Goal: Task Accomplishment & Management: Manage account settings

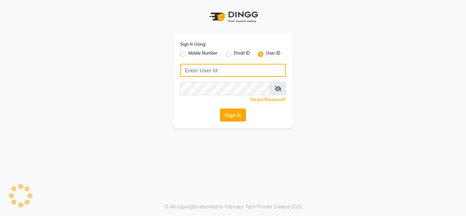
type input "flauntandflutter"
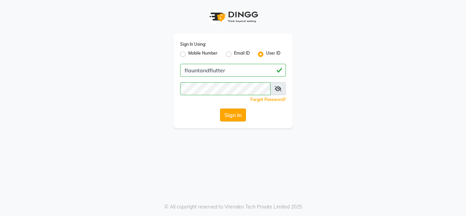
click at [232, 111] on button "Sign In" at bounding box center [233, 115] width 26 height 13
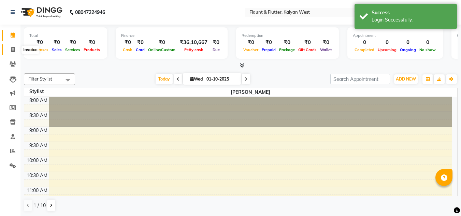
click at [11, 50] on icon at bounding box center [13, 49] width 4 height 5
select select "service"
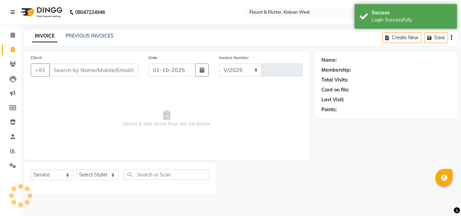
select select "4941"
type input "1104"
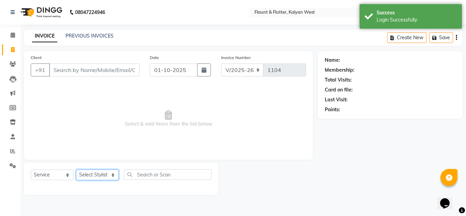
click at [114, 175] on select "Select Stylist [PERSON_NAME] [PERSON_NAME] [PERSON_NAME] [PERSON_NAME] [PERSON_…" at bounding box center [97, 175] width 43 height 11
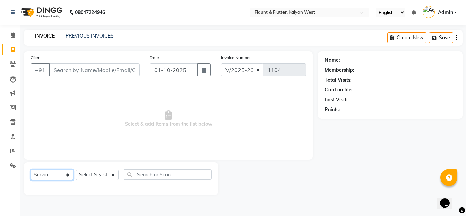
click at [67, 176] on select "Select Service Product Membership Package Voucher Prepaid Gift Card" at bounding box center [52, 175] width 43 height 11
click at [31, 170] on select "Select Service Product Membership Package Voucher Prepaid Gift Card" at bounding box center [52, 175] width 43 height 11
click at [67, 177] on select "Select Service Product Membership Package Voucher Prepaid Gift Card" at bounding box center [52, 175] width 43 height 11
click at [31, 170] on select "Select Service Product Membership Package Voucher Prepaid Gift Card" at bounding box center [52, 175] width 43 height 11
click at [68, 176] on select "Select Service Product Membership Package Voucher Prepaid Gift Card" at bounding box center [52, 175] width 43 height 11
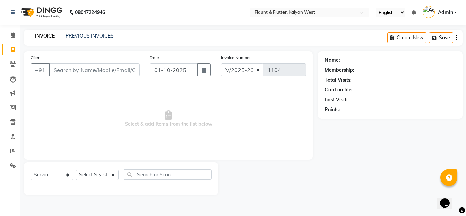
click at [68, 97] on span "Select & add items from the list below" at bounding box center [168, 119] width 275 height 68
click at [68, 180] on select "Select Service Product Membership Package Voucher Prepaid Gift Card" at bounding box center [52, 175] width 43 height 11
click at [66, 98] on span "Select & add items from the list below" at bounding box center [168, 119] width 275 height 68
click at [67, 178] on select "Select Service Product Membership Package Voucher Prepaid Gift Card" at bounding box center [52, 175] width 43 height 11
select select "select"
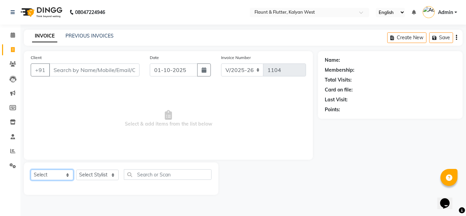
click at [31, 170] on select "Select Service Product Membership Package Voucher Prepaid Gift Card" at bounding box center [52, 175] width 43 height 11
click at [111, 172] on select "Select Stylist [PERSON_NAME] [PERSON_NAME] [PERSON_NAME] [PERSON_NAME] [PERSON_…" at bounding box center [97, 175] width 43 height 11
click at [58, 137] on span "Select & add items from the list below" at bounding box center [168, 119] width 275 height 68
click at [14, 66] on icon at bounding box center [13, 63] width 6 height 5
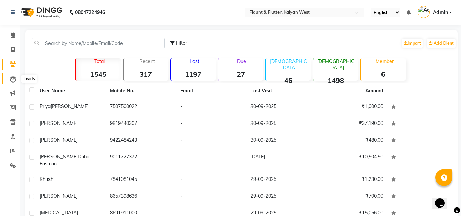
click at [13, 79] on icon at bounding box center [13, 79] width 7 height 7
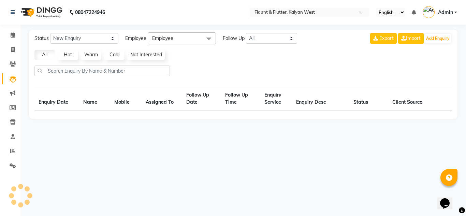
select select "10"
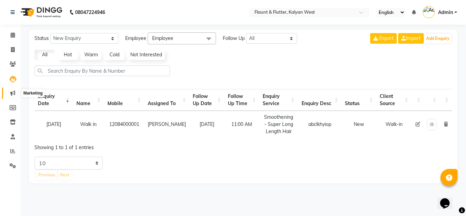
click at [10, 93] on icon at bounding box center [12, 92] width 5 height 5
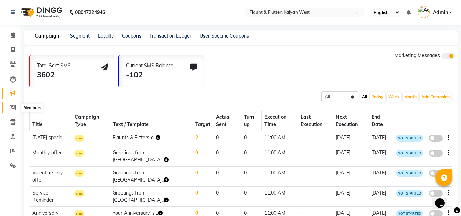
click at [11, 107] on icon at bounding box center [13, 107] width 6 height 5
select select
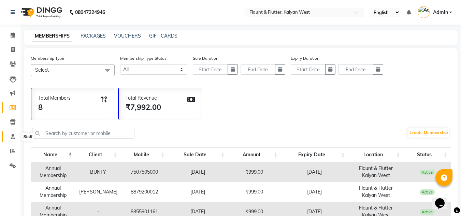
click at [12, 133] on span at bounding box center [13, 137] width 12 height 8
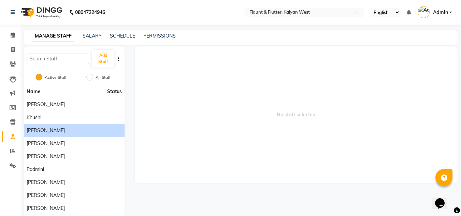
scroll to position [27, 0]
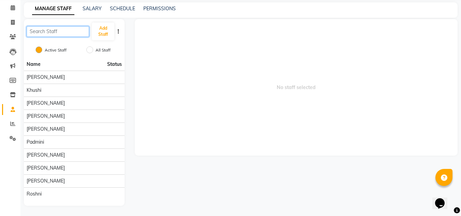
click at [41, 30] on input "text" at bounding box center [58, 31] width 62 height 11
type input "j"
click at [104, 31] on button "Add Staff" at bounding box center [103, 32] width 23 height 18
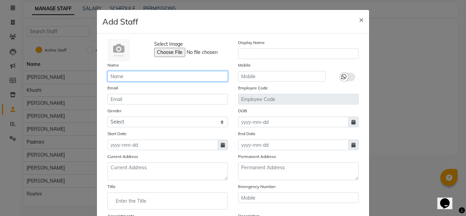
click at [134, 75] on input "text" at bounding box center [168, 76] width 120 height 11
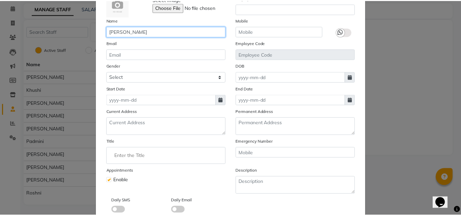
scroll to position [85, 0]
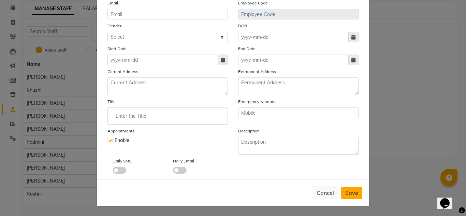
type input "[PERSON_NAME]"
click at [353, 194] on span "Save" at bounding box center [351, 192] width 13 height 7
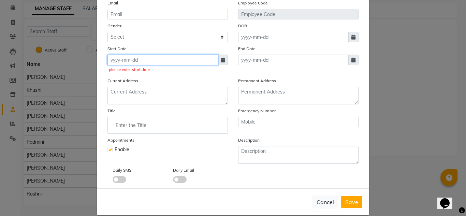
click at [125, 59] on input at bounding box center [163, 60] width 111 height 11
select select "10"
select select "2025"
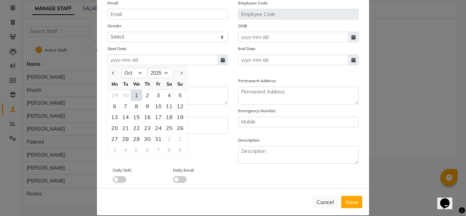
click at [136, 94] on div "1" at bounding box center [136, 95] width 11 height 11
type input "01-10-2025"
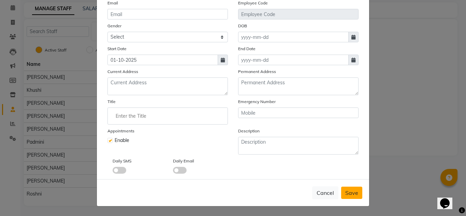
click at [354, 195] on span "Save" at bounding box center [351, 192] width 13 height 7
checkbox input "false"
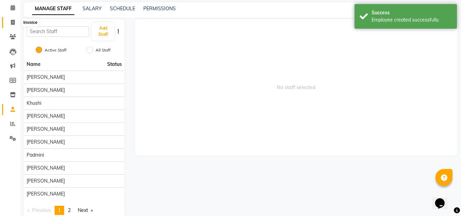
click at [13, 23] on icon at bounding box center [13, 22] width 4 height 5
select select "service"
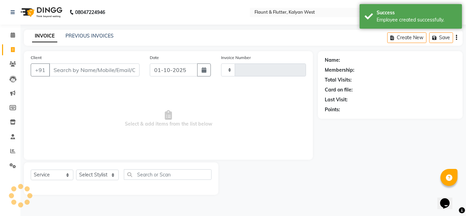
type input "1104"
select select "4941"
click at [109, 176] on select "Select Stylist [PERSON_NAME] [PERSON_NAME] [PERSON_NAME] [PERSON_NAME] [PERSON_…" at bounding box center [97, 175] width 43 height 11
select select "93506"
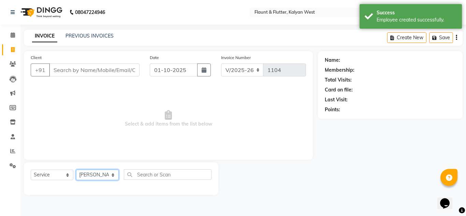
click at [76, 170] on select "Select Stylist [PERSON_NAME] [PERSON_NAME] [PERSON_NAME] [PERSON_NAME] [PERSON_…" at bounding box center [97, 175] width 43 height 11
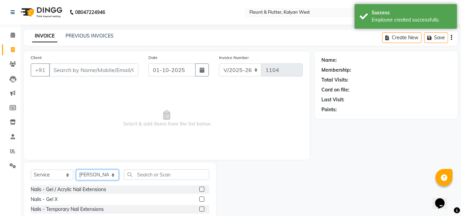
scroll to position [57, 0]
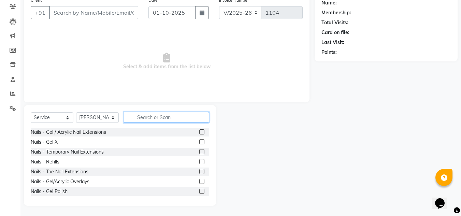
click at [140, 118] on input "text" at bounding box center [166, 117] width 85 height 11
click at [199, 141] on label at bounding box center [201, 141] width 5 height 5
click at [199, 141] on input "checkbox" at bounding box center [201, 142] width 4 height 4
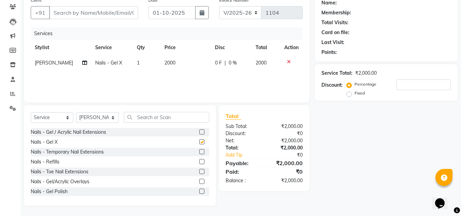
checkbox input "false"
click at [113, 121] on select "Select Stylist [PERSON_NAME] [PERSON_NAME] [PERSON_NAME] [PERSON_NAME] [PERSON_…" at bounding box center [97, 117] width 43 height 11
select select "52860"
click at [76, 112] on select "Select Stylist [PERSON_NAME] [PERSON_NAME] [PERSON_NAME] [PERSON_NAME] [PERSON_…" at bounding box center [97, 117] width 43 height 11
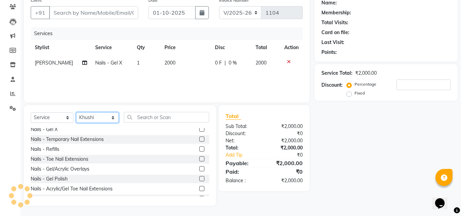
scroll to position [18, 0]
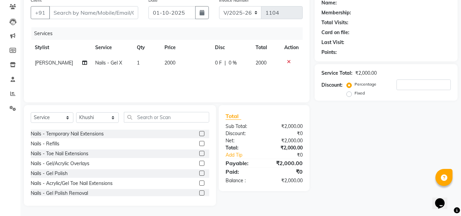
click at [199, 173] on label at bounding box center [201, 173] width 5 height 5
click at [199, 173] on input "checkbox" at bounding box center [201, 173] width 4 height 4
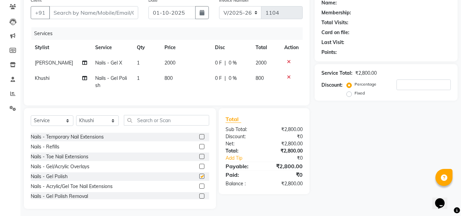
checkbox input "false"
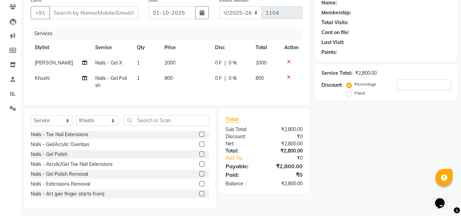
scroll to position [41, 0]
click at [199, 176] on label at bounding box center [201, 173] width 5 height 5
click at [199, 176] on input "checkbox" at bounding box center [201, 174] width 4 height 4
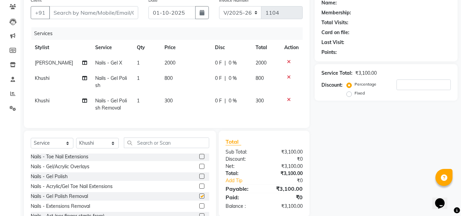
checkbox input "false"
click at [71, 13] on input "Client" at bounding box center [93, 12] width 89 height 13
type input "9"
type input "0"
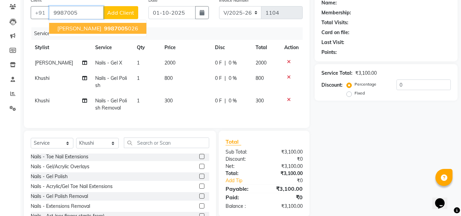
click at [84, 27] on span "[PERSON_NAME]" at bounding box center [79, 28] width 44 height 7
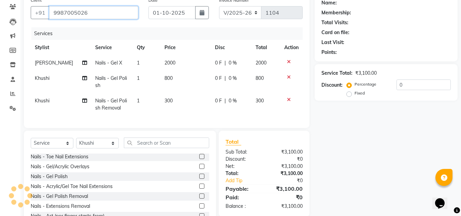
type input "9987005026"
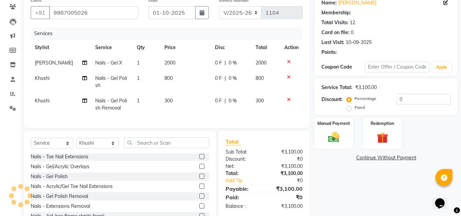
scroll to position [88, 0]
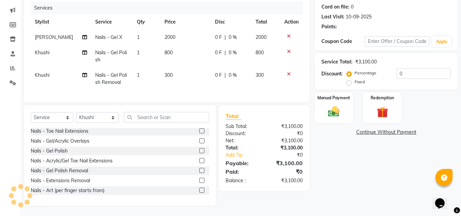
select select "1: Object"
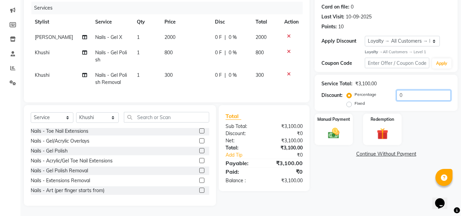
click at [403, 91] on input "0" at bounding box center [424, 95] width 54 height 11
type input "25"
click at [344, 136] on div "Manual Payment" at bounding box center [334, 129] width 40 height 32
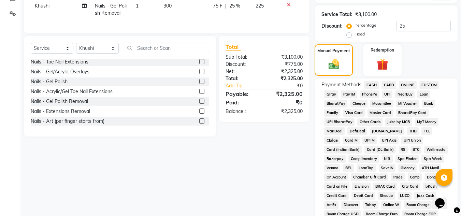
scroll to position [154, 0]
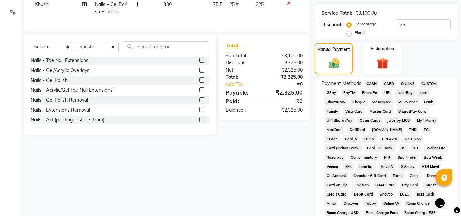
click at [408, 82] on span "ONLINE" at bounding box center [408, 84] width 18 height 8
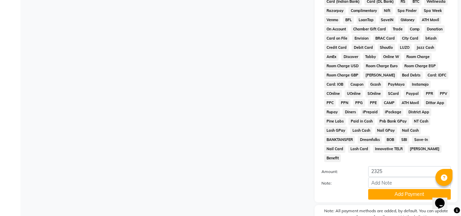
scroll to position [328, 0]
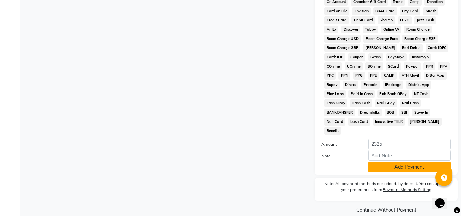
click at [405, 162] on button "Add Payment" at bounding box center [409, 167] width 83 height 11
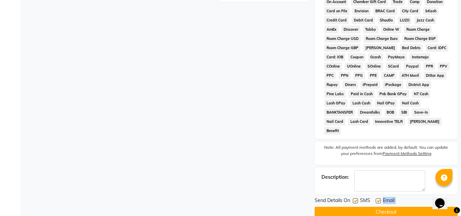
drag, startPoint x: 379, startPoint y: 191, endPoint x: 377, endPoint y: 200, distance: 9.4
click at [377, 200] on div "Send Details On SMS Email Checkout" at bounding box center [386, 207] width 143 height 20
click at [377, 207] on button "Checkout" at bounding box center [386, 212] width 143 height 11
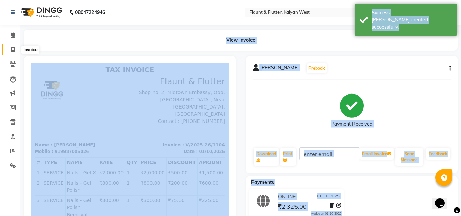
click at [13, 47] on icon at bounding box center [13, 49] width 4 height 5
select select "service"
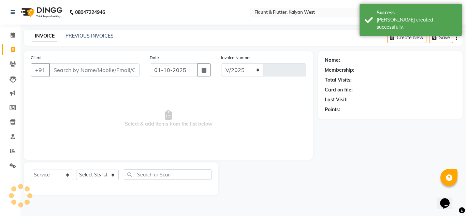
select select "4941"
type input "1105"
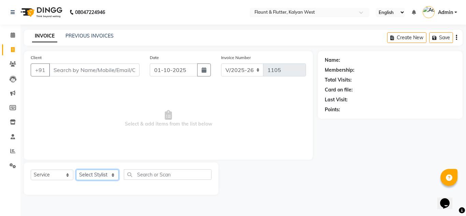
click at [112, 175] on select "Select Stylist [PERSON_NAME] [PERSON_NAME] [PERSON_NAME] [PERSON_NAME] [PERSON_…" at bounding box center [97, 175] width 43 height 11
select select "52860"
click at [76, 170] on select "Select Stylist [PERSON_NAME] [PERSON_NAME] [PERSON_NAME] [PERSON_NAME] [PERSON_…" at bounding box center [97, 175] width 43 height 11
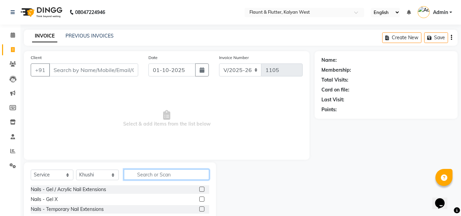
click at [136, 172] on input "text" at bounding box center [166, 174] width 85 height 11
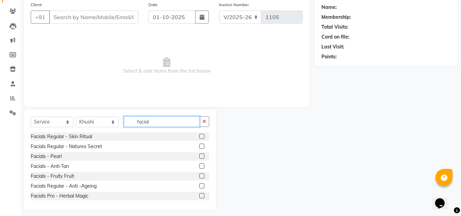
scroll to position [57, 0]
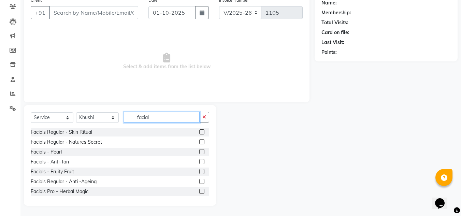
type input "facial"
click at [199, 180] on label at bounding box center [201, 181] width 5 height 5
click at [199, 180] on input "checkbox" at bounding box center [201, 182] width 4 height 4
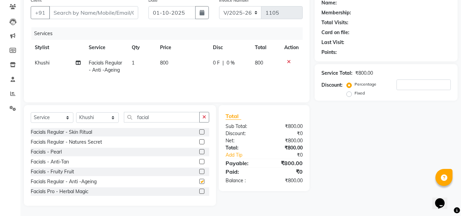
checkbox input "false"
click at [161, 117] on input "facial" at bounding box center [162, 117] width 76 height 11
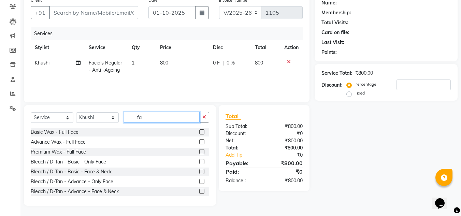
type input "f"
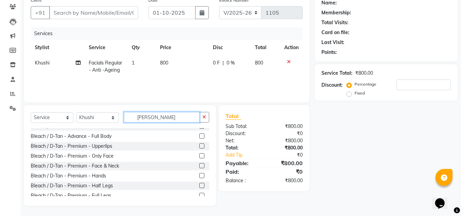
scroll to position [184, 0]
type input "[PERSON_NAME]"
click at [199, 165] on label at bounding box center [201, 165] width 5 height 5
click at [199, 165] on input "checkbox" at bounding box center [201, 165] width 4 height 4
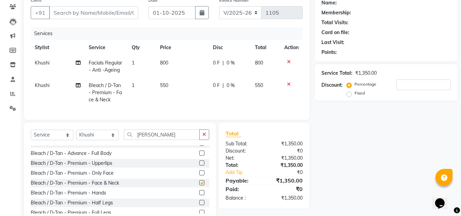
checkbox input "false"
drag, startPoint x: 117, startPoint y: 140, endPoint x: 111, endPoint y: 104, distance: 36.3
click at [111, 104] on div "Client +91 Date [DATE] Invoice Number V/2025 V/[PHONE_NUMBER] Services Stylist …" at bounding box center [167, 108] width 296 height 229
select select "53415"
click at [76, 135] on select "Select Stylist [PERSON_NAME] [PERSON_NAME] [PERSON_NAME] [PERSON_NAME] [PERSON_…" at bounding box center [97, 135] width 43 height 11
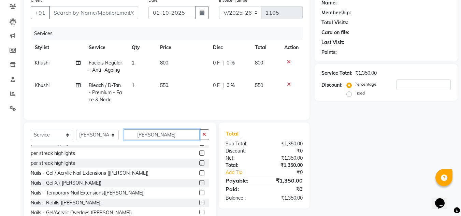
click at [153, 140] on input "[PERSON_NAME]" at bounding box center [162, 134] width 76 height 11
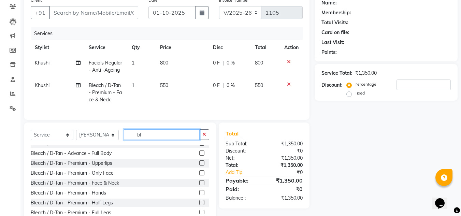
type input "b"
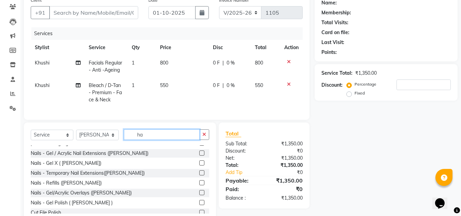
scroll to position [0, 0]
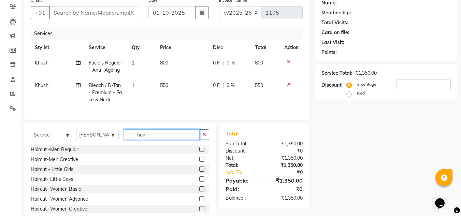
type input "hair"
click at [199, 201] on label at bounding box center [201, 198] width 5 height 5
click at [199, 201] on input "checkbox" at bounding box center [201, 199] width 4 height 4
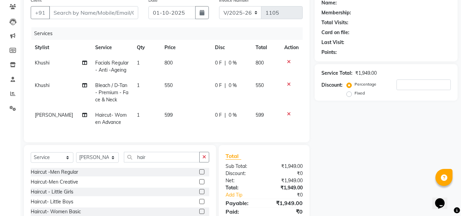
checkbox input "false"
click at [147, 162] on input "hair" at bounding box center [162, 157] width 76 height 11
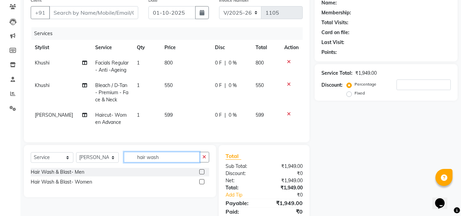
type input "hair wash"
click at [202, 184] on label at bounding box center [201, 181] width 5 height 5
click at [202, 184] on input "checkbox" at bounding box center [201, 182] width 4 height 4
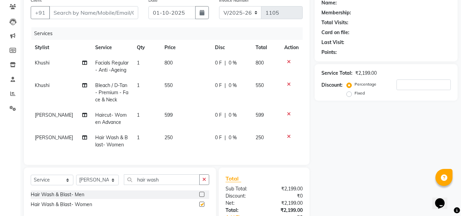
checkbox input "false"
click at [177, 139] on td "250" at bounding box center [185, 141] width 51 height 23
select select "53415"
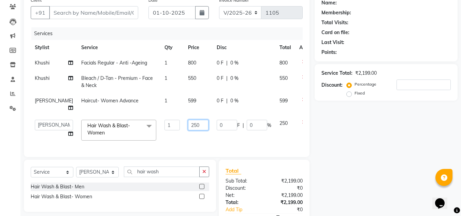
click at [188, 130] on input "250" at bounding box center [198, 125] width 20 height 11
type input "2"
type input "300"
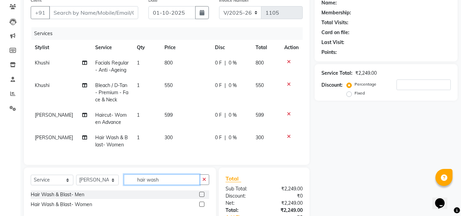
click at [163, 190] on div "Select Service Product Membership Package Voucher Prepaid Gift Card Select Styl…" at bounding box center [120, 182] width 179 height 16
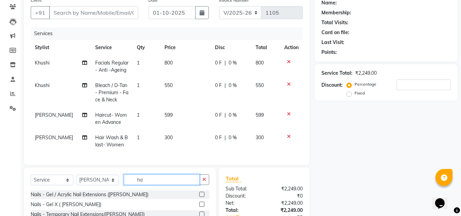
type input "h"
type input "thre"
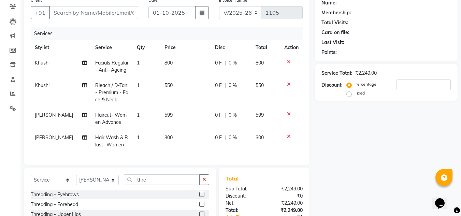
click at [202, 197] on label at bounding box center [201, 194] width 5 height 5
click at [202, 197] on input "checkbox" at bounding box center [201, 194] width 4 height 4
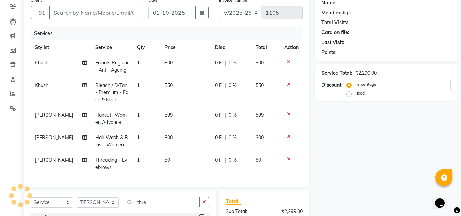
checkbox input "false"
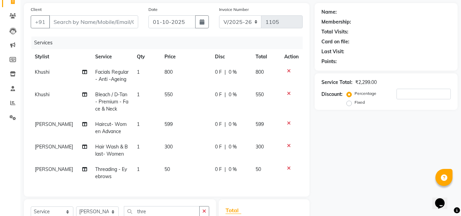
scroll to position [45, 0]
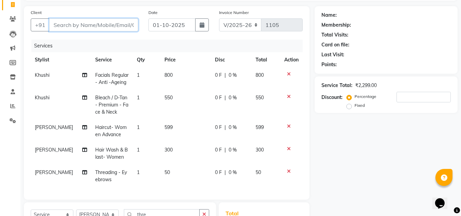
click at [72, 26] on input "Client" at bounding box center [93, 24] width 89 height 13
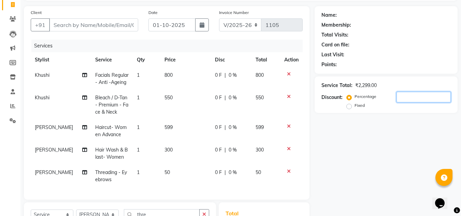
click at [399, 96] on input "number" at bounding box center [424, 97] width 54 height 11
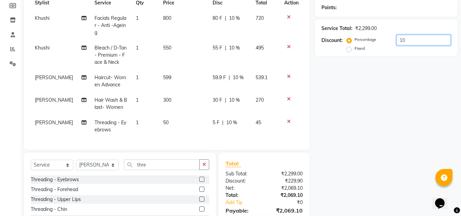
scroll to position [139, 0]
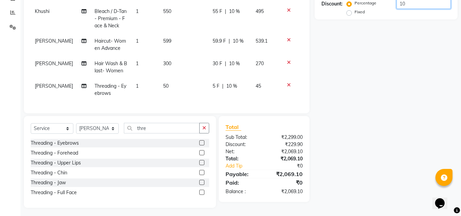
type input "10"
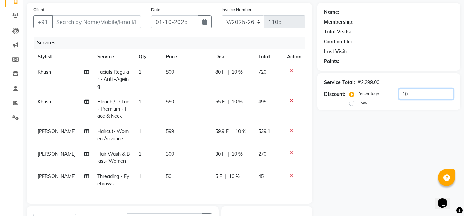
scroll to position [0, 0]
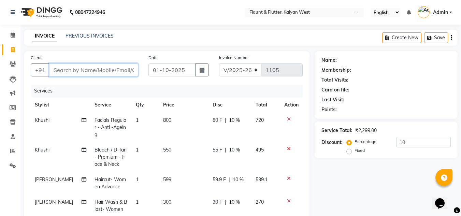
click at [76, 70] on input "Client" at bounding box center [93, 69] width 89 height 13
type input "8"
type input "0"
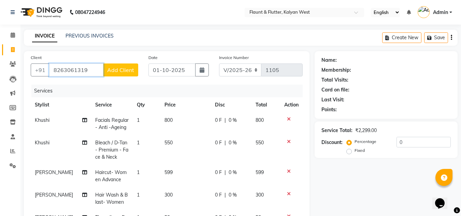
type input "8263061319"
click at [125, 69] on span "Add Client" at bounding box center [120, 70] width 27 height 7
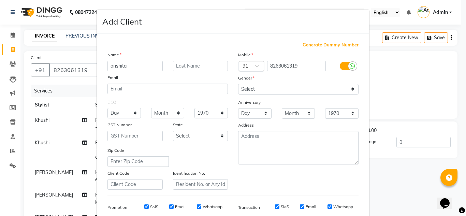
type input "anshita"
click at [179, 64] on input "text" at bounding box center [200, 66] width 55 height 11
type input "[PERSON_NAME]"
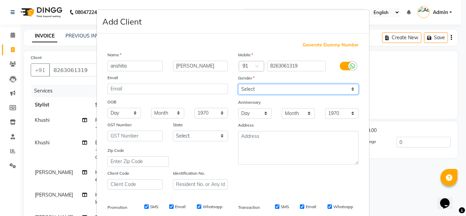
click at [252, 90] on select "Select [DEMOGRAPHIC_DATA] [DEMOGRAPHIC_DATA] Other Prefer Not To Say" at bounding box center [298, 89] width 120 height 11
select select "[DEMOGRAPHIC_DATA]"
click at [238, 84] on select "Select [DEMOGRAPHIC_DATA] [DEMOGRAPHIC_DATA] Other Prefer Not To Say" at bounding box center [298, 89] width 120 height 11
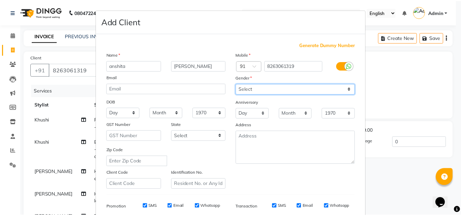
scroll to position [99, 0]
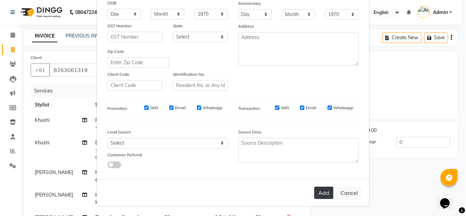
click at [320, 191] on button "Add" at bounding box center [323, 193] width 19 height 12
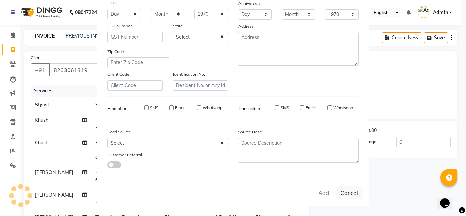
select select
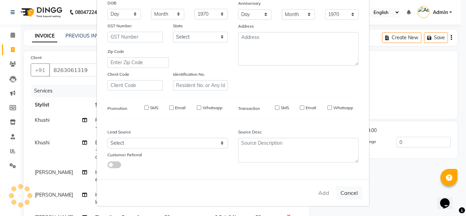
select select
checkbox input "false"
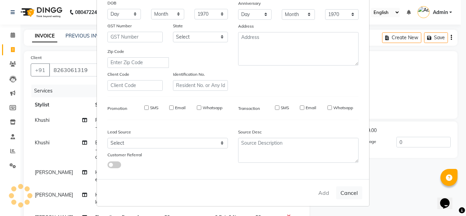
checkbox input "false"
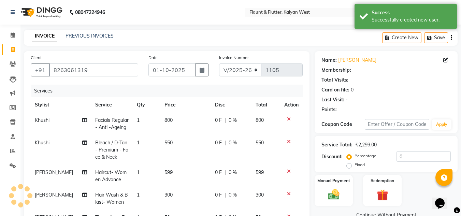
select select "1: Object"
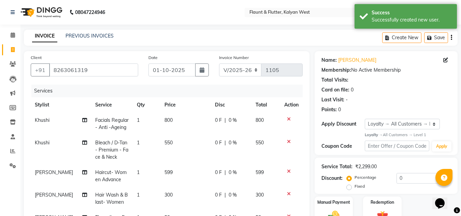
scroll to position [100, 0]
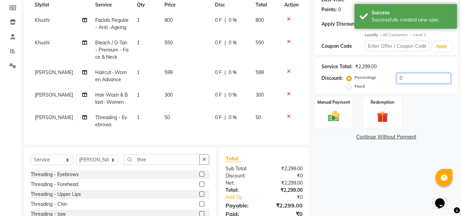
click at [408, 79] on input "0" at bounding box center [424, 78] width 54 height 11
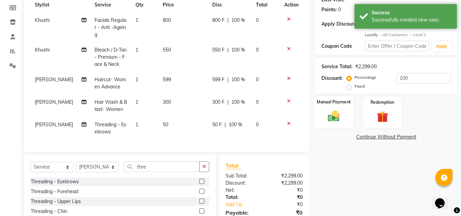
click at [342, 114] on img at bounding box center [333, 117] width 19 height 14
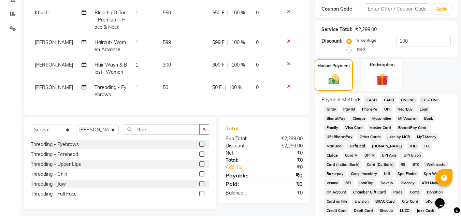
scroll to position [144, 0]
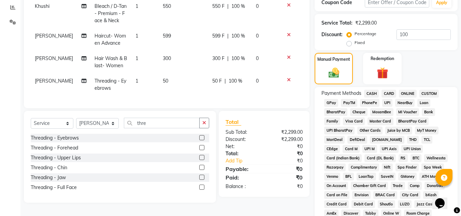
click at [411, 92] on span "ONLINE" at bounding box center [408, 94] width 18 height 8
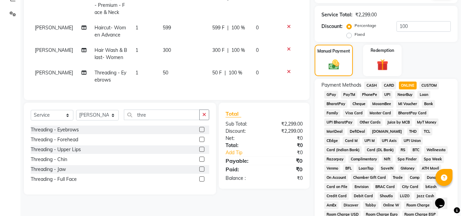
scroll to position [152, 0]
click at [411, 24] on input "100" at bounding box center [424, 27] width 54 height 11
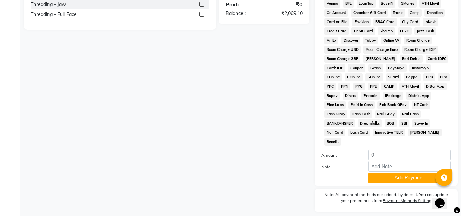
scroll to position [328, 0]
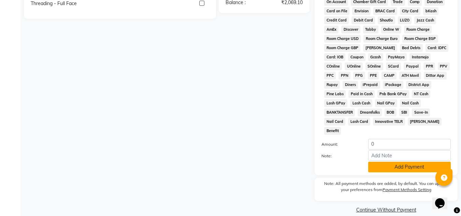
type input "10"
click at [410, 162] on button "Add Payment" at bounding box center [409, 167] width 83 height 11
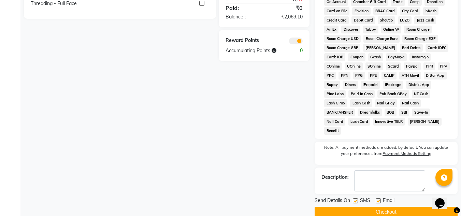
click at [377, 198] on label at bounding box center [378, 200] width 5 height 5
click at [377, 199] on input "checkbox" at bounding box center [378, 201] width 4 height 4
checkbox input "false"
click at [356, 198] on label at bounding box center [355, 200] width 5 height 5
click at [356, 199] on input "checkbox" at bounding box center [355, 201] width 4 height 4
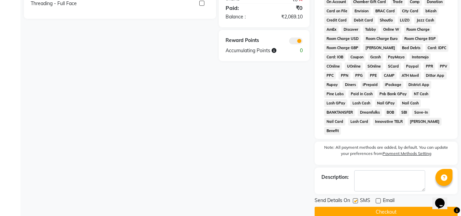
checkbox input "false"
click at [376, 207] on button "Checkout" at bounding box center [386, 212] width 143 height 11
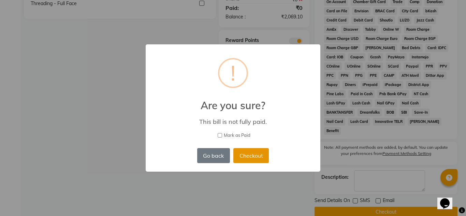
click at [252, 155] on button "Checkout" at bounding box center [250, 155] width 35 height 15
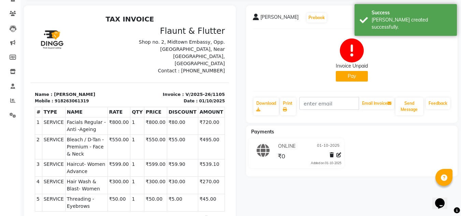
scroll to position [56, 0]
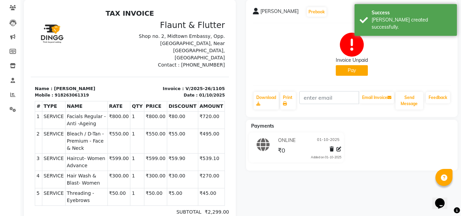
click at [356, 71] on button "Pay" at bounding box center [352, 70] width 32 height 11
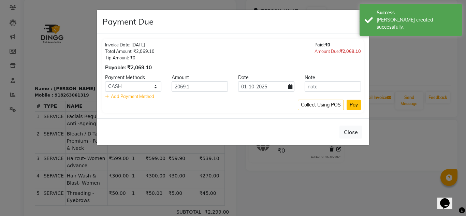
click at [355, 103] on button "Pay" at bounding box center [354, 105] width 14 height 11
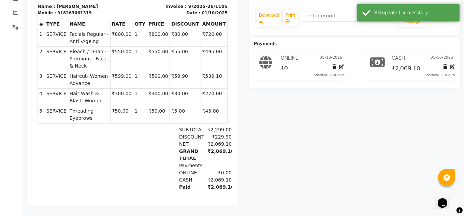
scroll to position [0, 0]
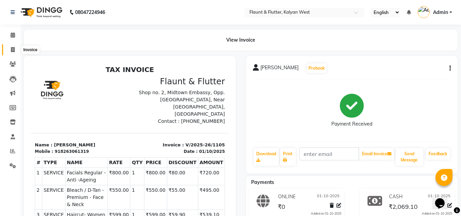
click at [14, 48] on icon at bounding box center [13, 49] width 4 height 5
select select "service"
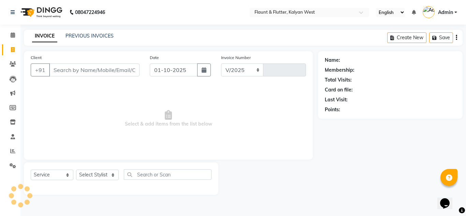
select select "4941"
type input "1106"
